Goal: Task Accomplishment & Management: Complete application form

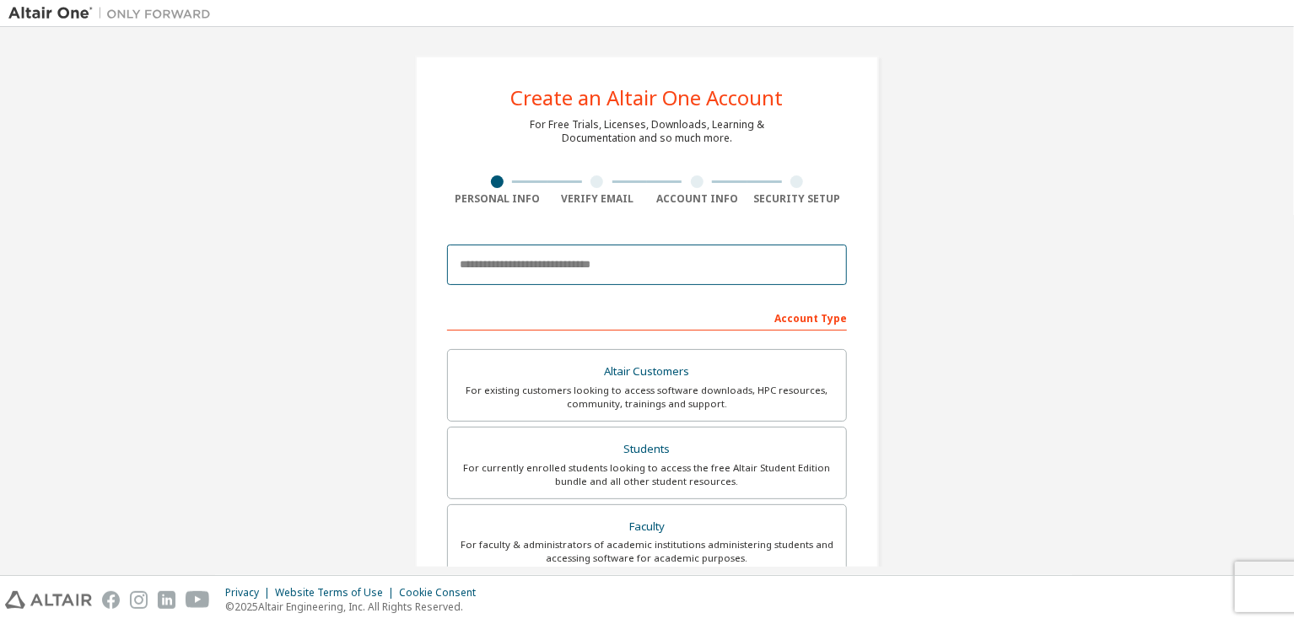
click at [580, 258] on input "email" at bounding box center [647, 265] width 400 height 40
type input "**********"
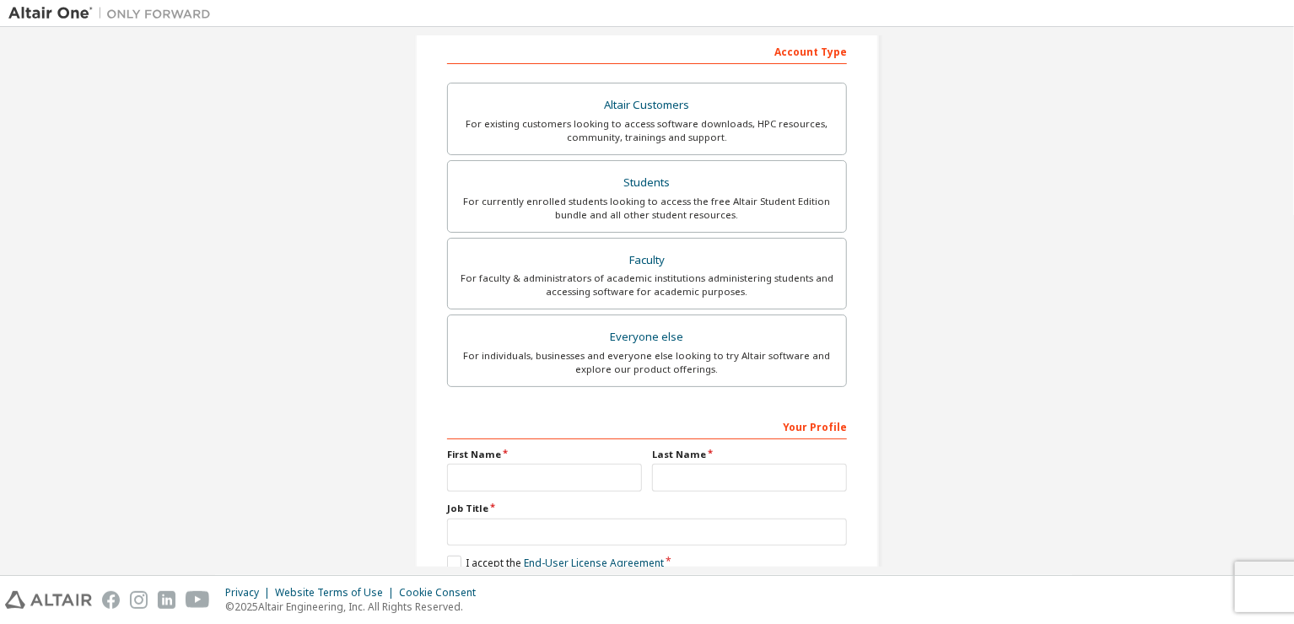
scroll to position [286, 0]
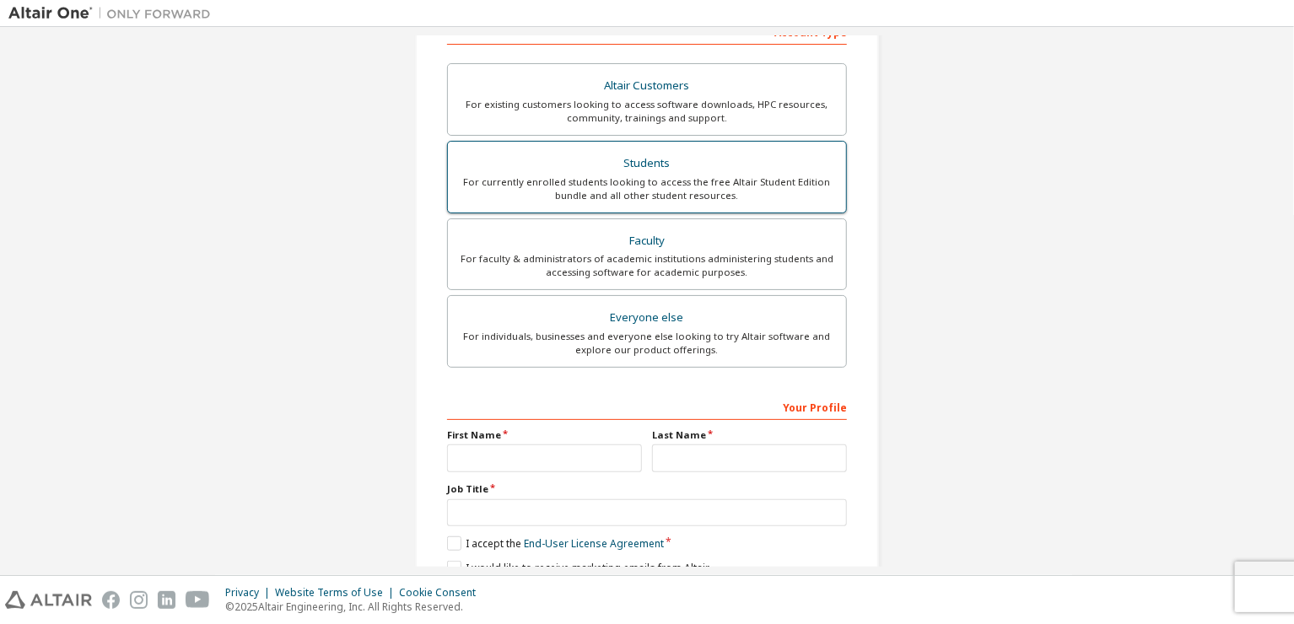
click at [565, 155] on div "Students" at bounding box center [647, 164] width 378 height 24
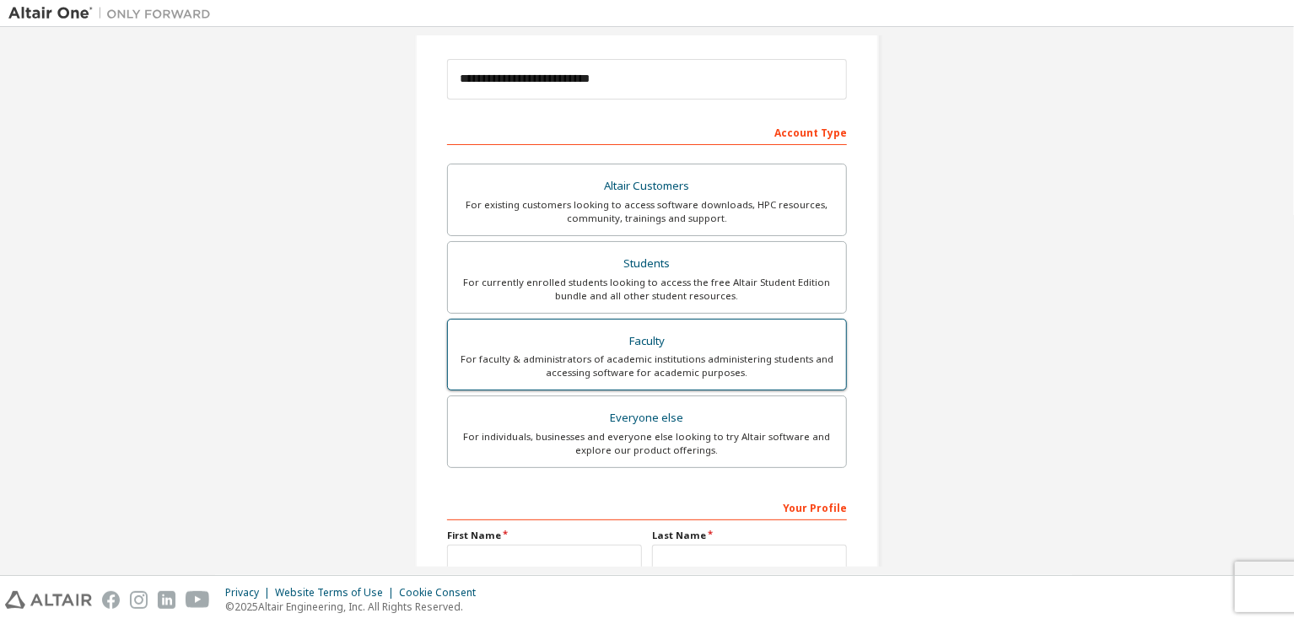
scroll to position [358, 0]
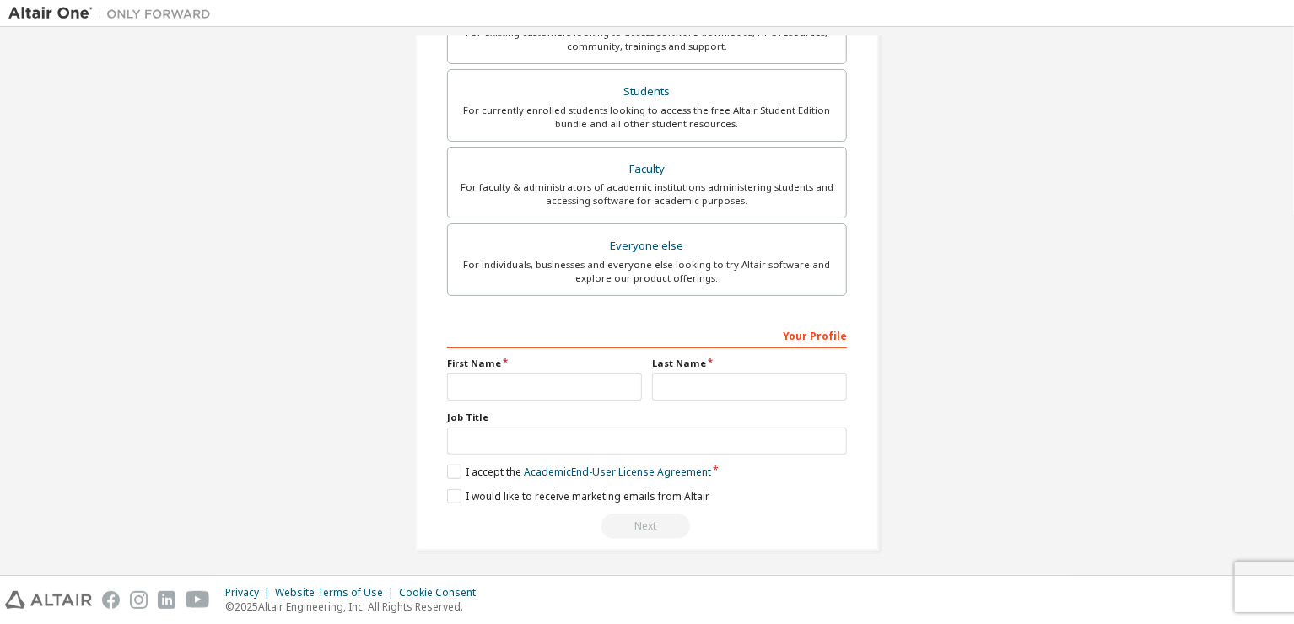
click at [567, 398] on div "Your Profile First Name Last Name Job Title Please provide State/Province to he…" at bounding box center [647, 430] width 400 height 218
click at [556, 374] on input "text" at bounding box center [544, 387] width 195 height 28
type input "*****"
click at [660, 379] on input "text" at bounding box center [749, 387] width 195 height 28
type input "*******"
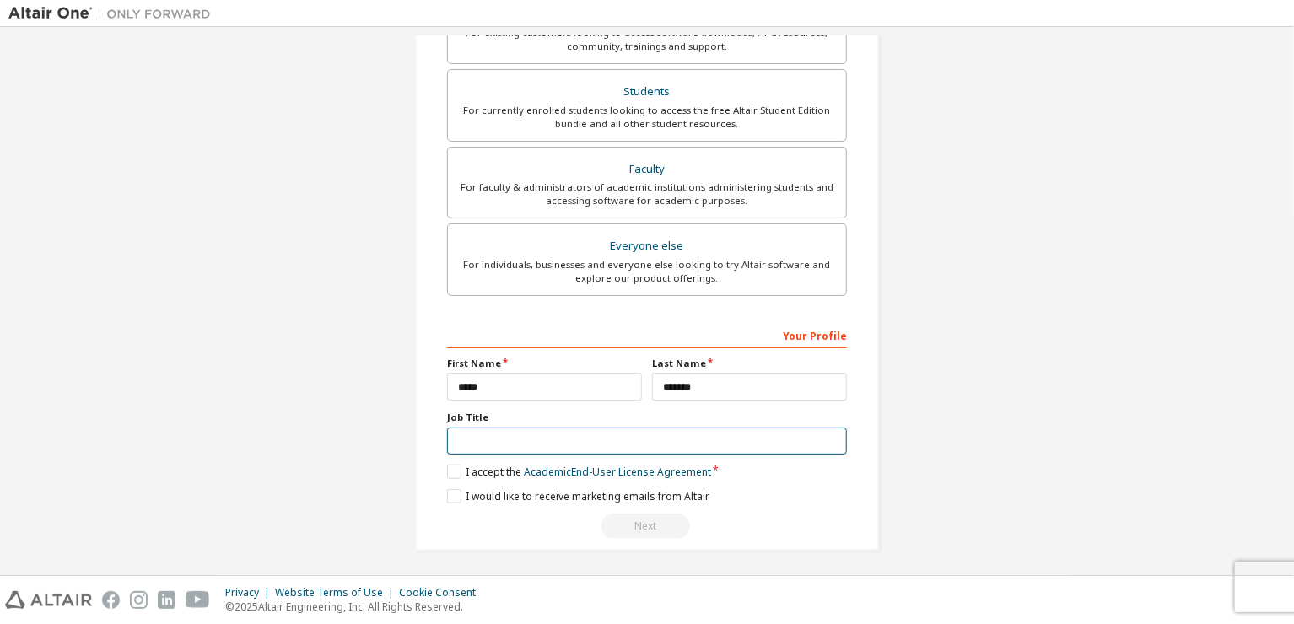
click at [651, 434] on input "text" at bounding box center [647, 442] width 400 height 28
click at [473, 469] on label "I accept the Academic End-User License Agreement" at bounding box center [579, 472] width 264 height 14
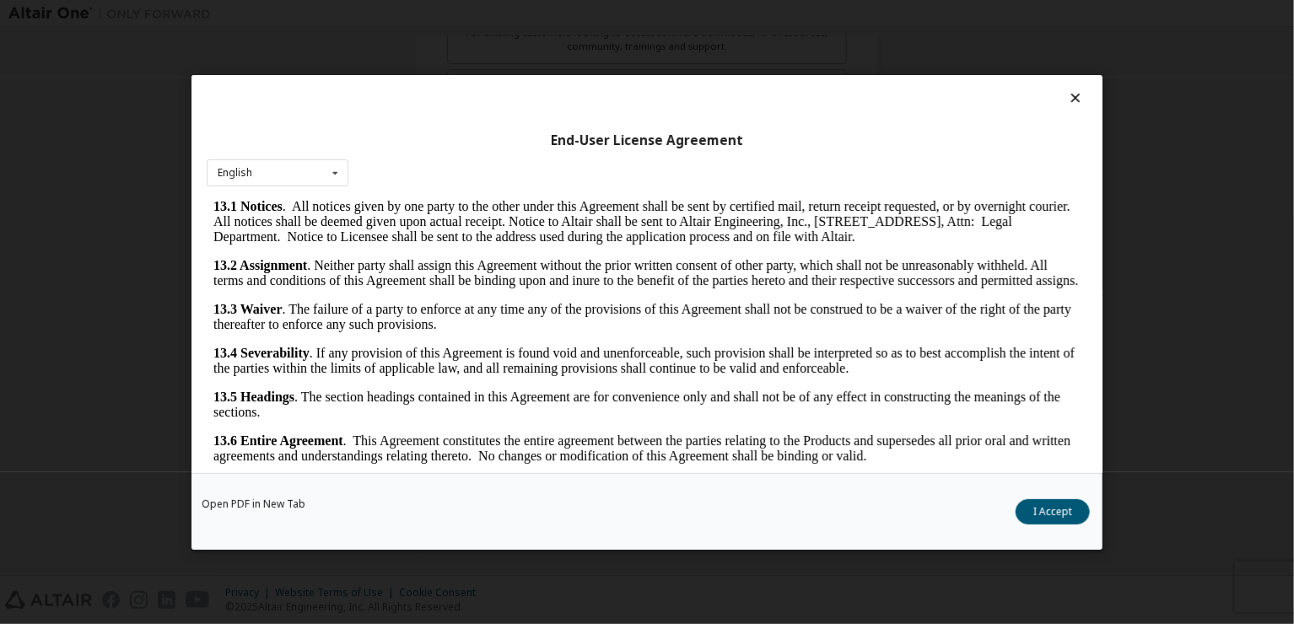
scroll to position [4185, 0]
click at [1055, 513] on button "I Accept" at bounding box center [1052, 511] width 74 height 25
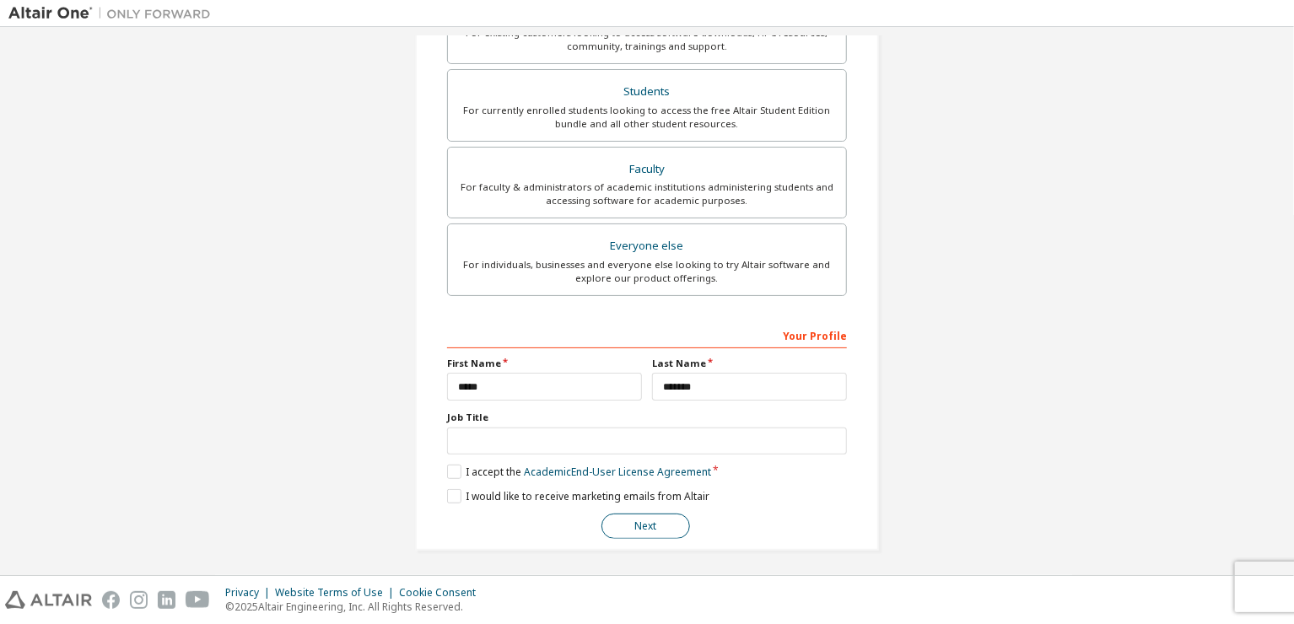
click at [659, 524] on button "Next" at bounding box center [645, 526] width 89 height 25
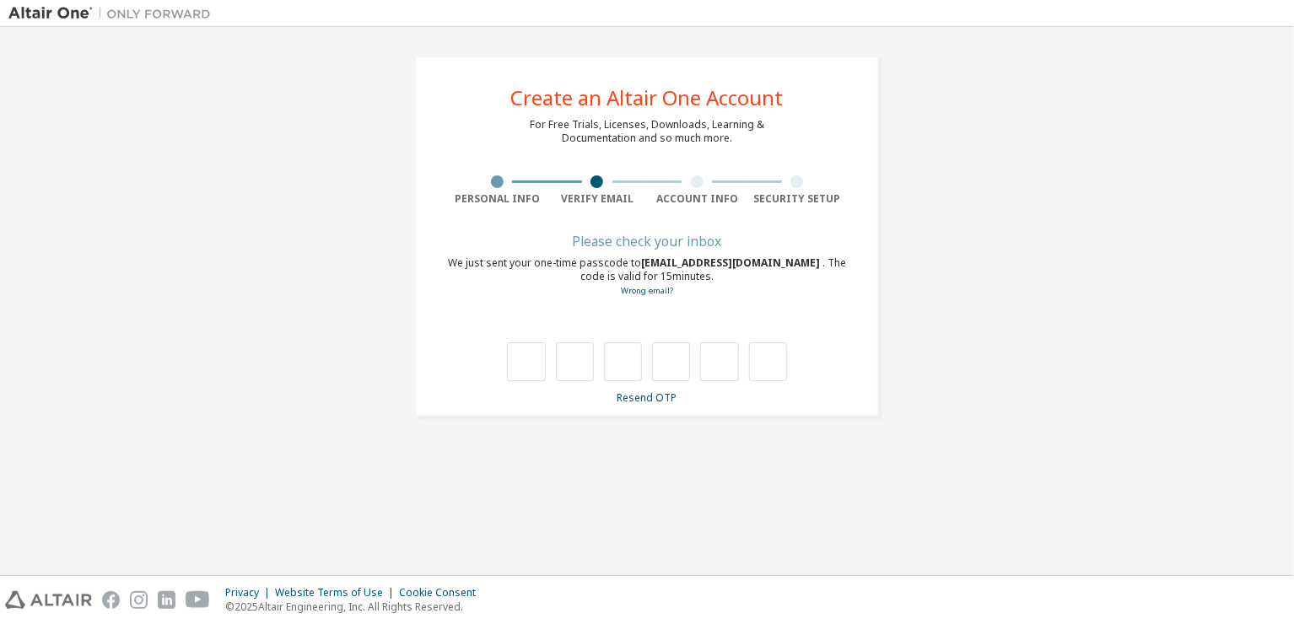
type input "*"
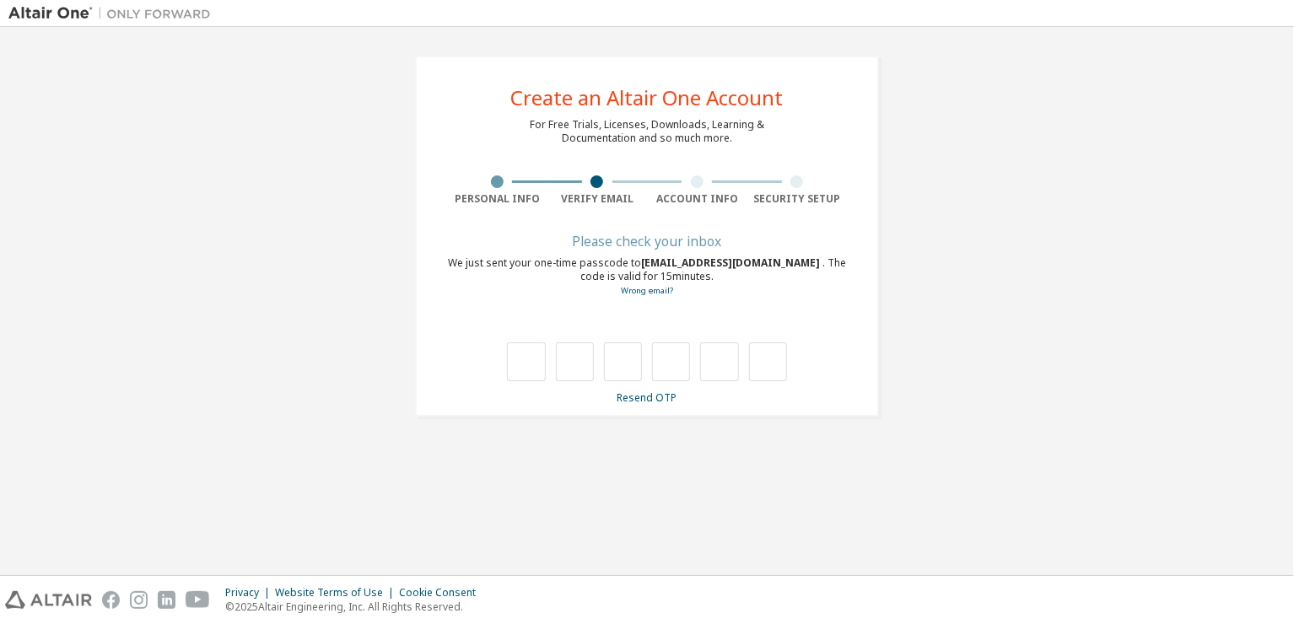
type input "*"
